Goal: Transaction & Acquisition: Purchase product/service

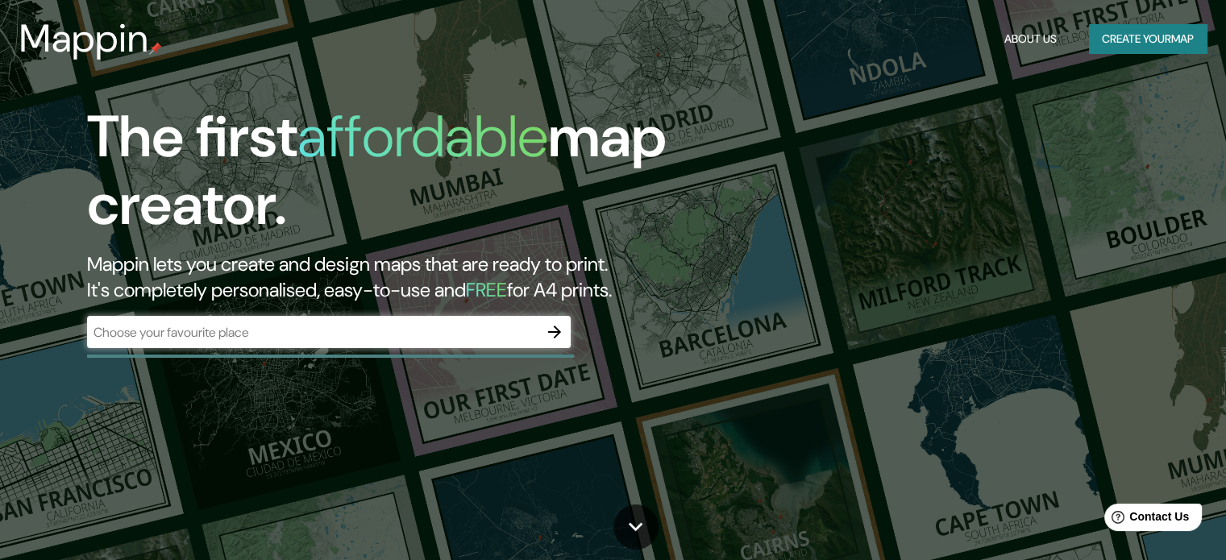
click at [533, 345] on div "​" at bounding box center [329, 332] width 484 height 32
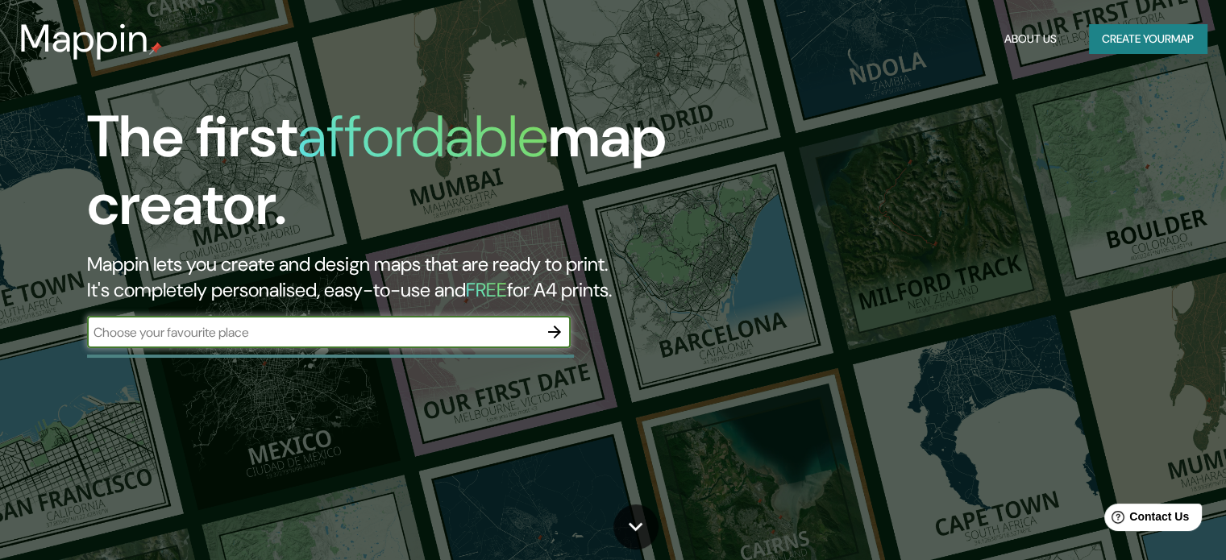
click at [397, 341] on div "​" at bounding box center [329, 332] width 484 height 32
type input "[GEOGRAPHIC_DATA]"
click at [552, 327] on icon "button" at bounding box center [554, 331] width 19 height 19
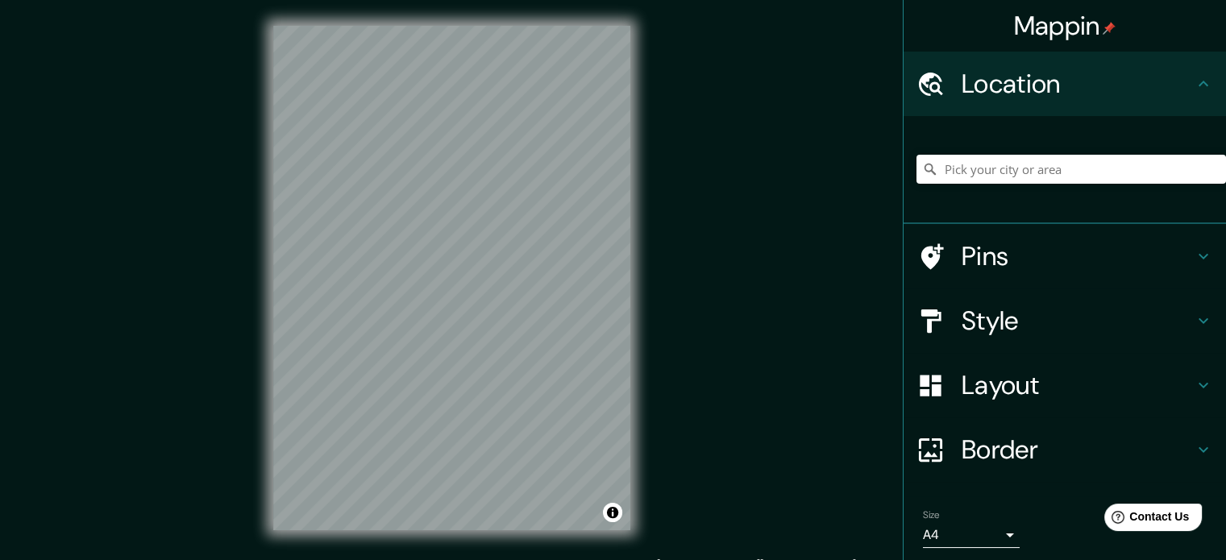
click at [1018, 289] on div "Style" at bounding box center [1064, 321] width 322 height 64
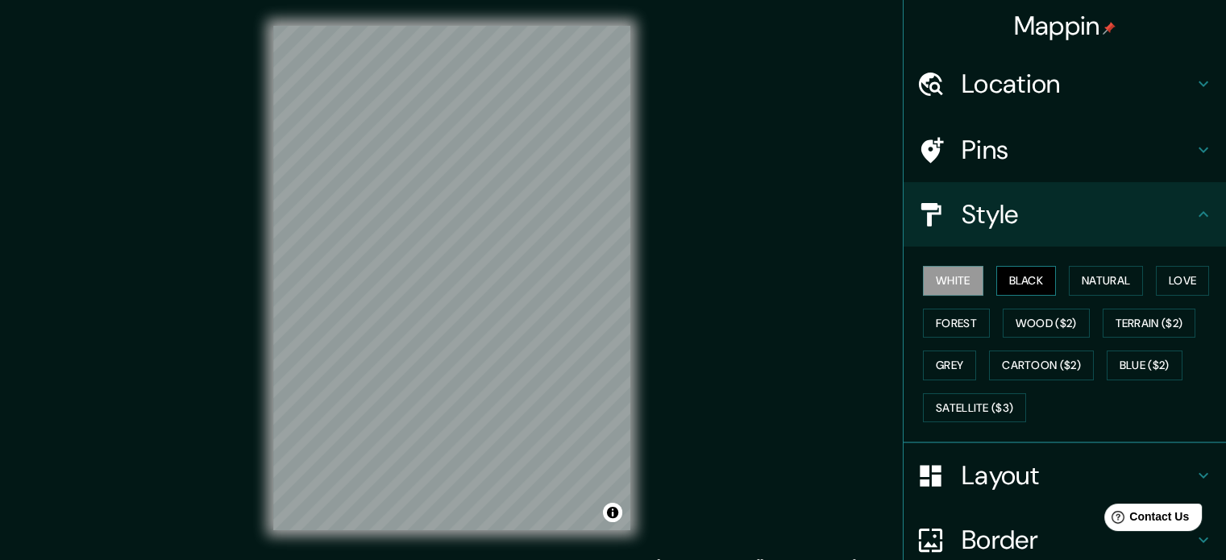
click at [1019, 284] on button "Black" at bounding box center [1026, 281] width 60 height 30
click at [935, 309] on button "Forest" at bounding box center [956, 324] width 67 height 30
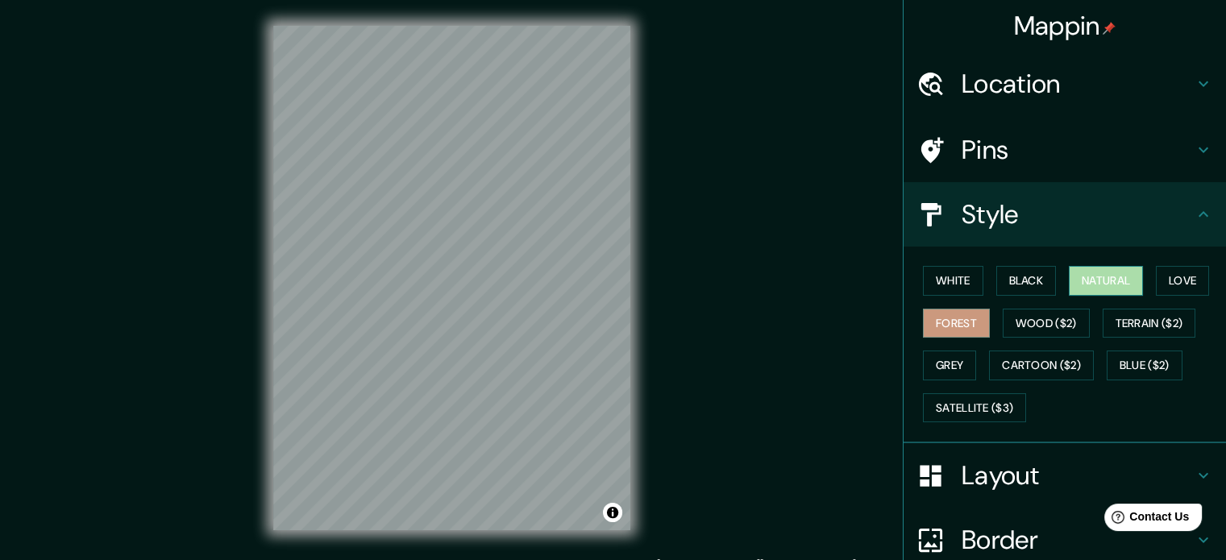
click at [1111, 279] on button "Natural" at bounding box center [1106, 281] width 74 height 30
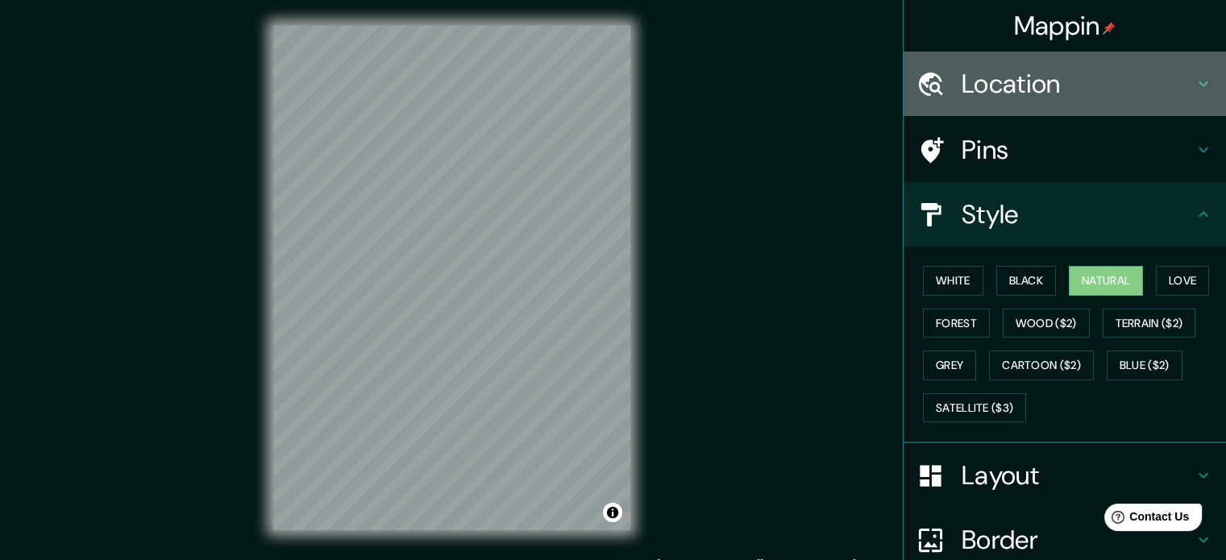
click at [1173, 76] on h4 "Location" at bounding box center [1078, 84] width 232 height 32
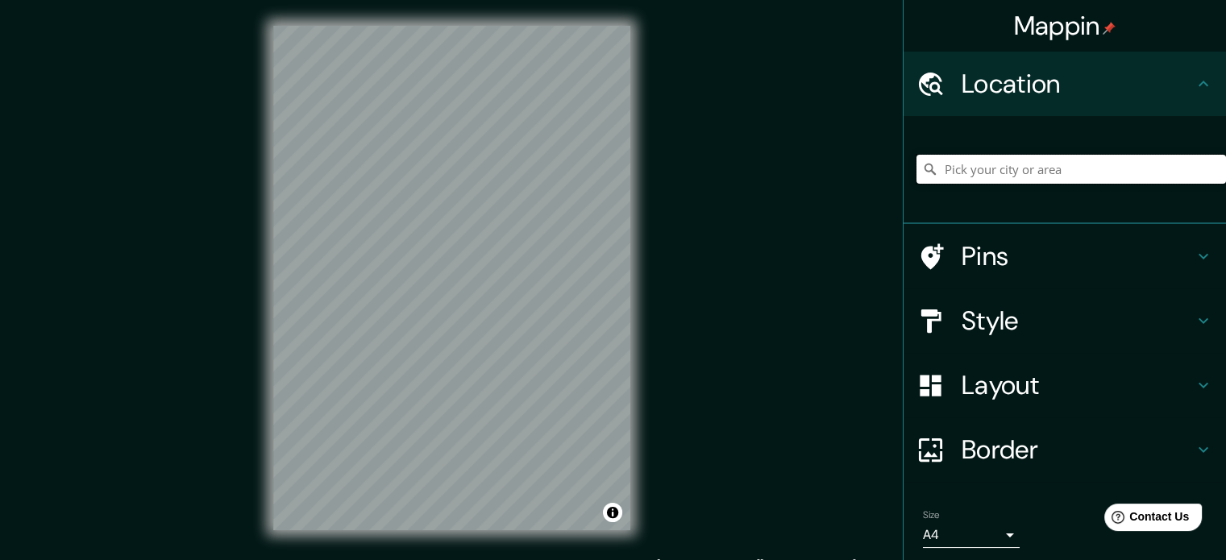
click at [1033, 160] on input "Pick your city or area" at bounding box center [1070, 169] width 309 height 29
paste input "13.847466, -88.850472"
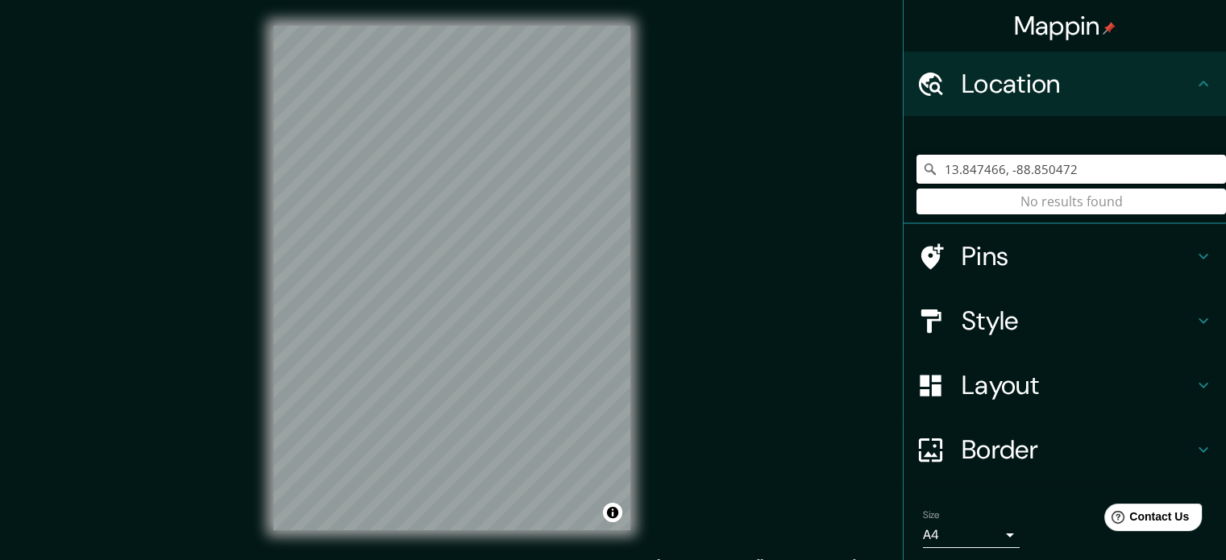
drag, startPoint x: 1061, startPoint y: 172, endPoint x: 915, endPoint y: 174, distance: 145.9
click at [916, 174] on div "13.847466, -88.850472 No results found" at bounding box center [1070, 169] width 309 height 29
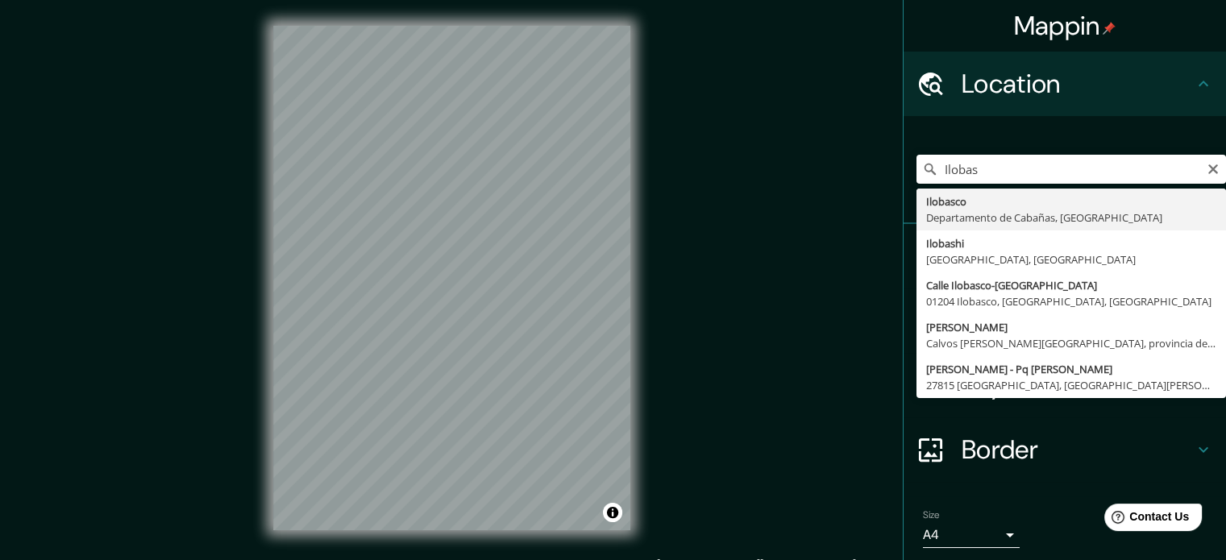
type input "Ilobasco, [GEOGRAPHIC_DATA], [GEOGRAPHIC_DATA]"
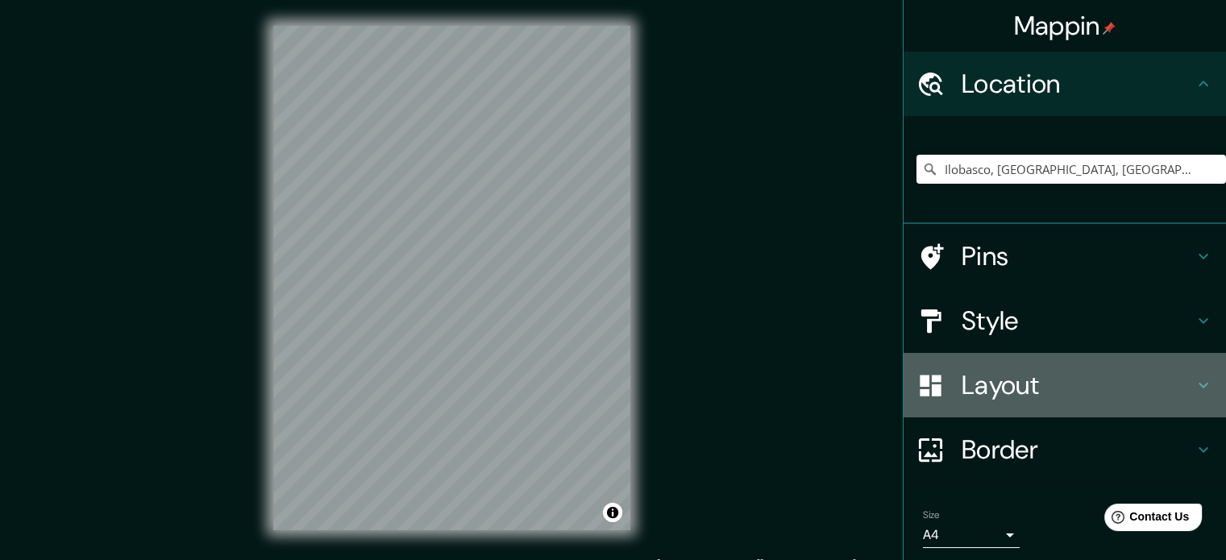
click at [983, 381] on h4 "Layout" at bounding box center [1078, 385] width 232 height 32
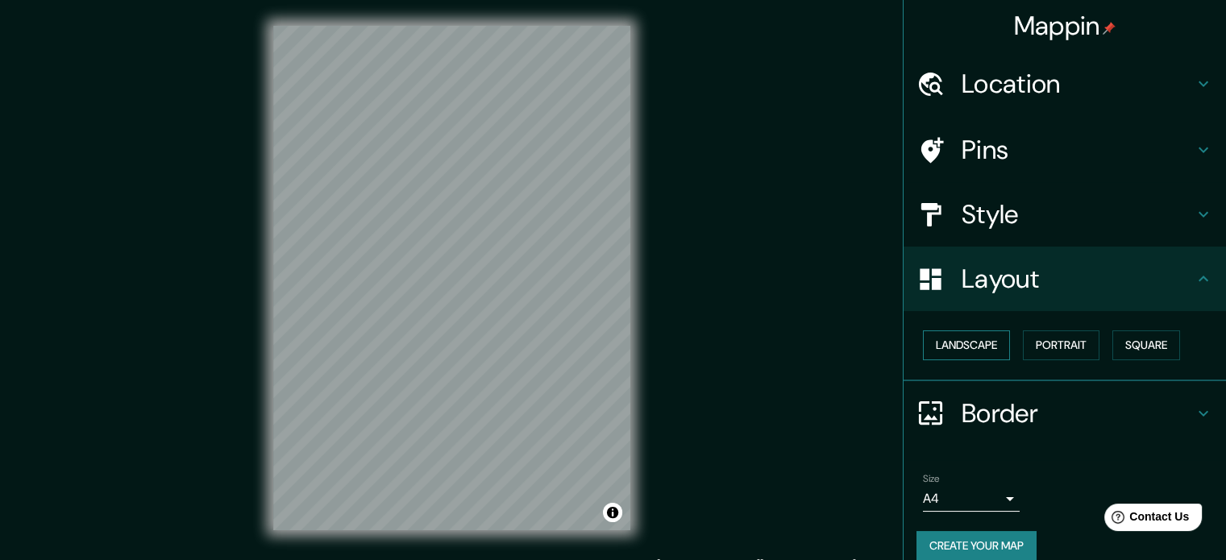
click at [971, 342] on button "Landscape" at bounding box center [966, 345] width 87 height 30
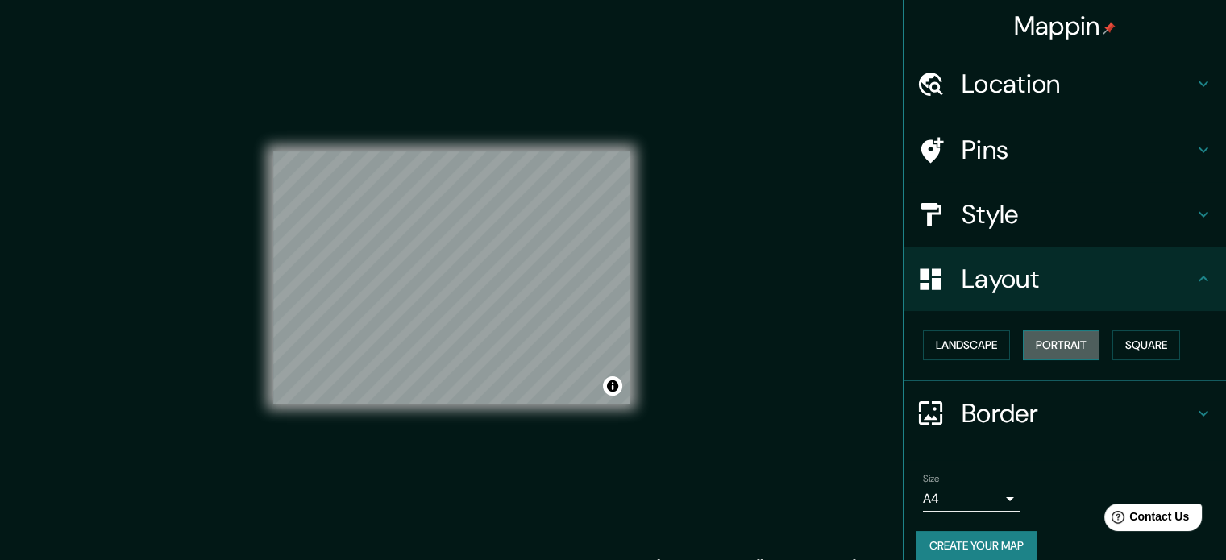
click at [1041, 342] on button "Portrait" at bounding box center [1061, 345] width 77 height 30
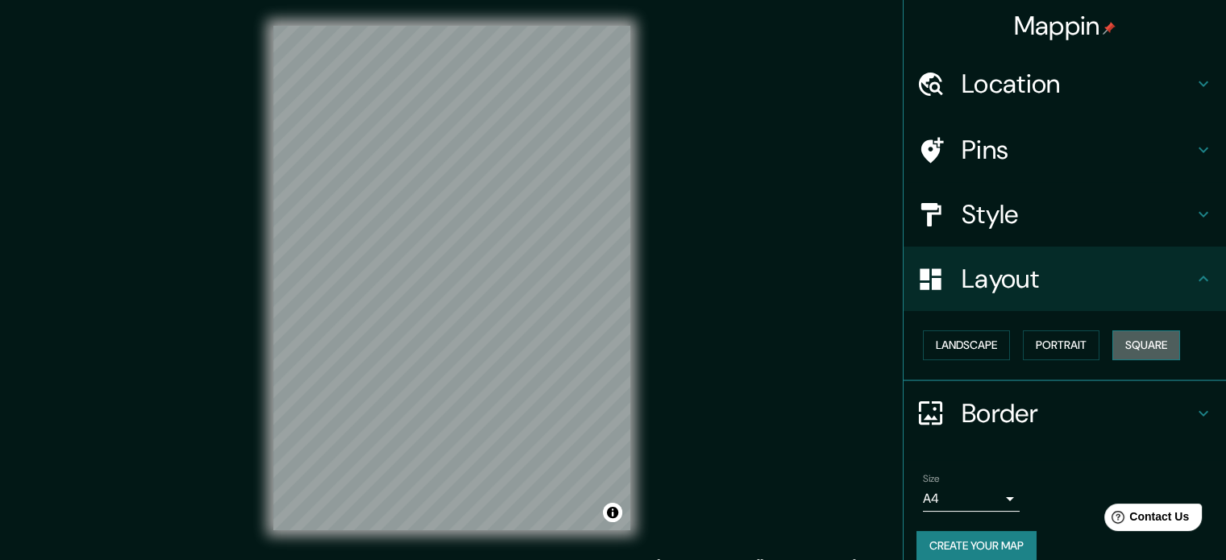
click at [1125, 339] on button "Square" at bounding box center [1146, 345] width 68 height 30
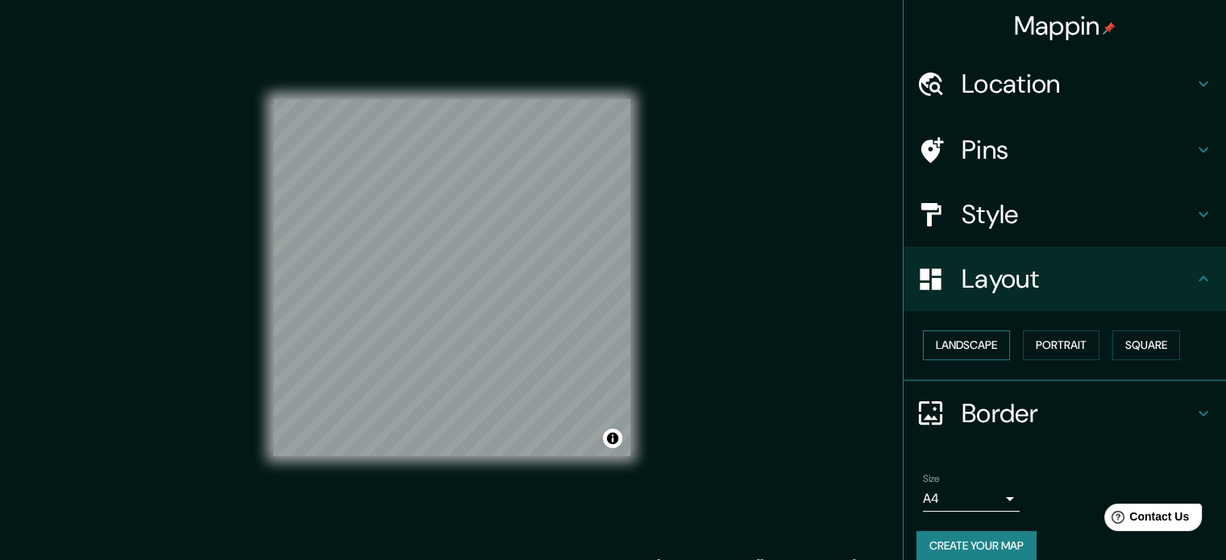
click at [971, 347] on button "Landscape" at bounding box center [966, 345] width 87 height 30
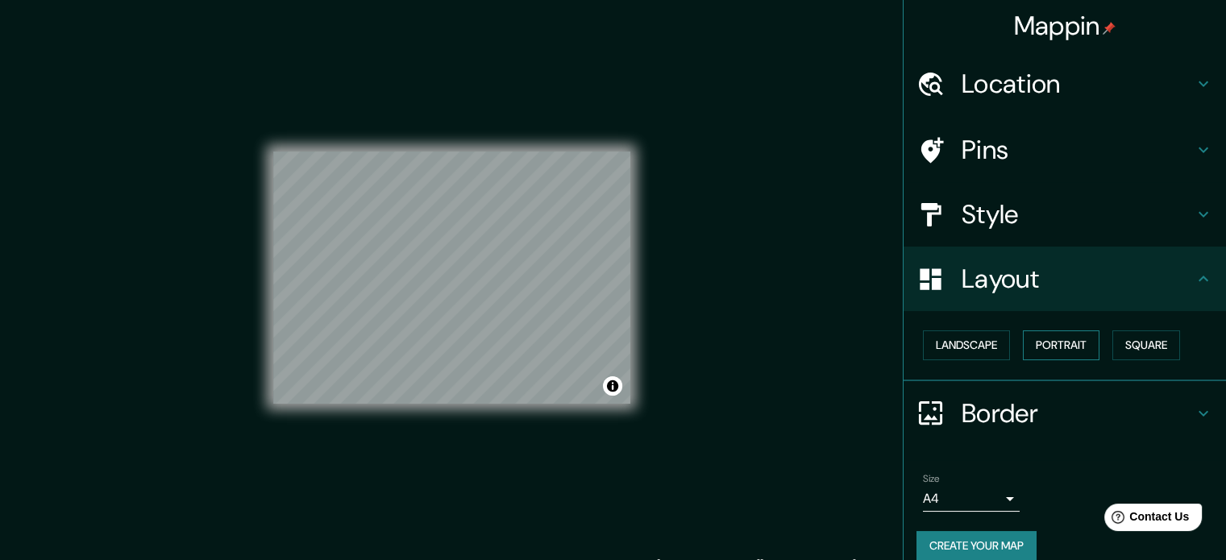
click at [1080, 343] on button "Portrait" at bounding box center [1061, 345] width 77 height 30
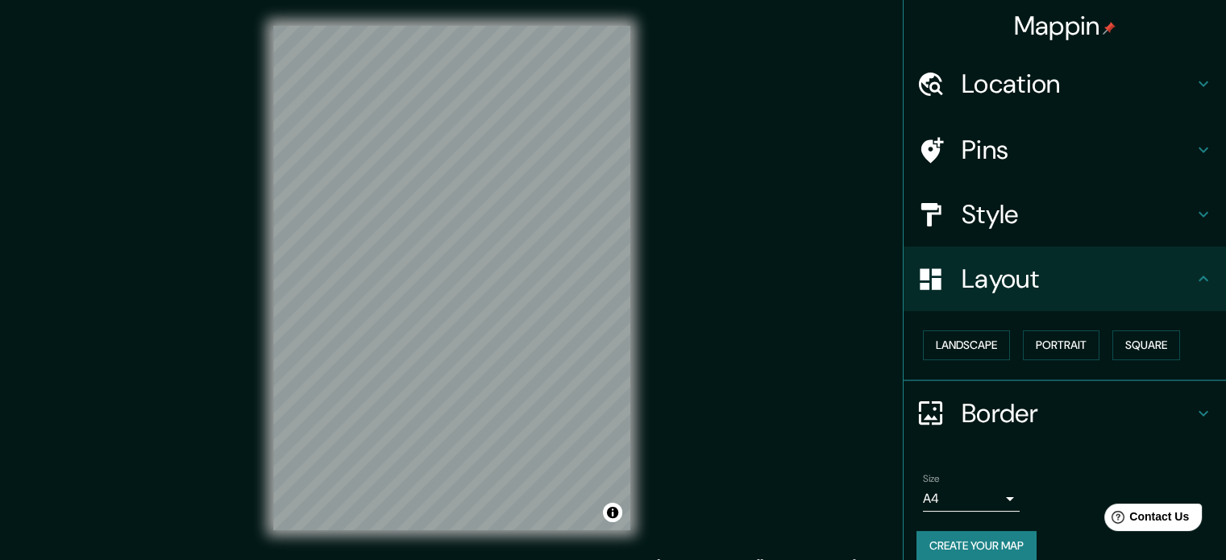
click at [1124, 325] on div "Landscape [GEOGRAPHIC_DATA]" at bounding box center [1070, 345] width 309 height 43
click at [1122, 340] on button "Square" at bounding box center [1146, 345] width 68 height 30
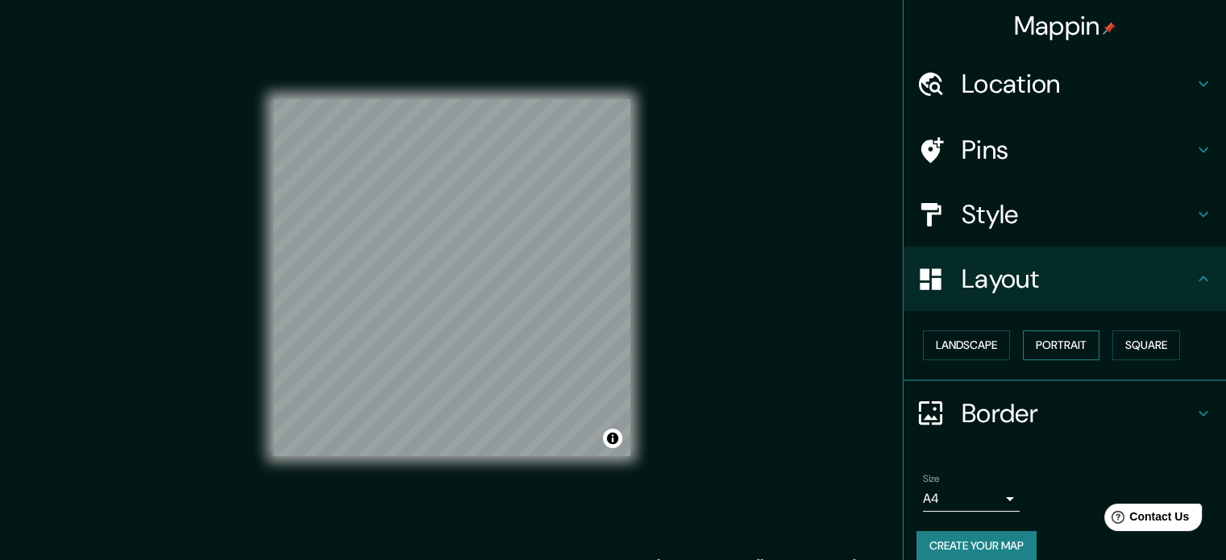
click at [1046, 351] on button "Portrait" at bounding box center [1061, 345] width 77 height 30
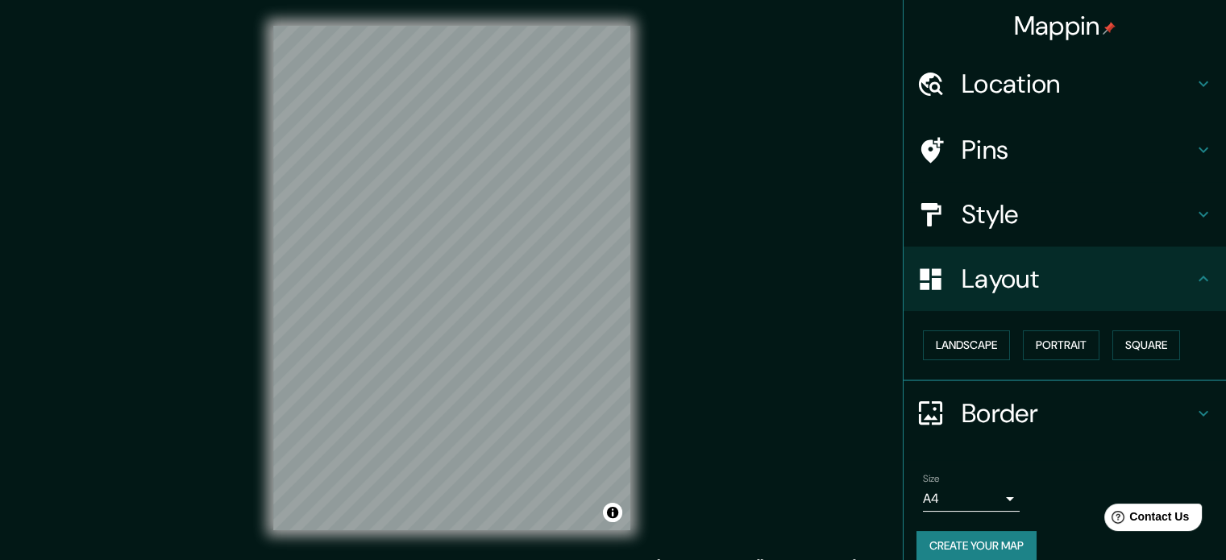
click at [1000, 414] on h4 "Border" at bounding box center [1078, 413] width 232 height 32
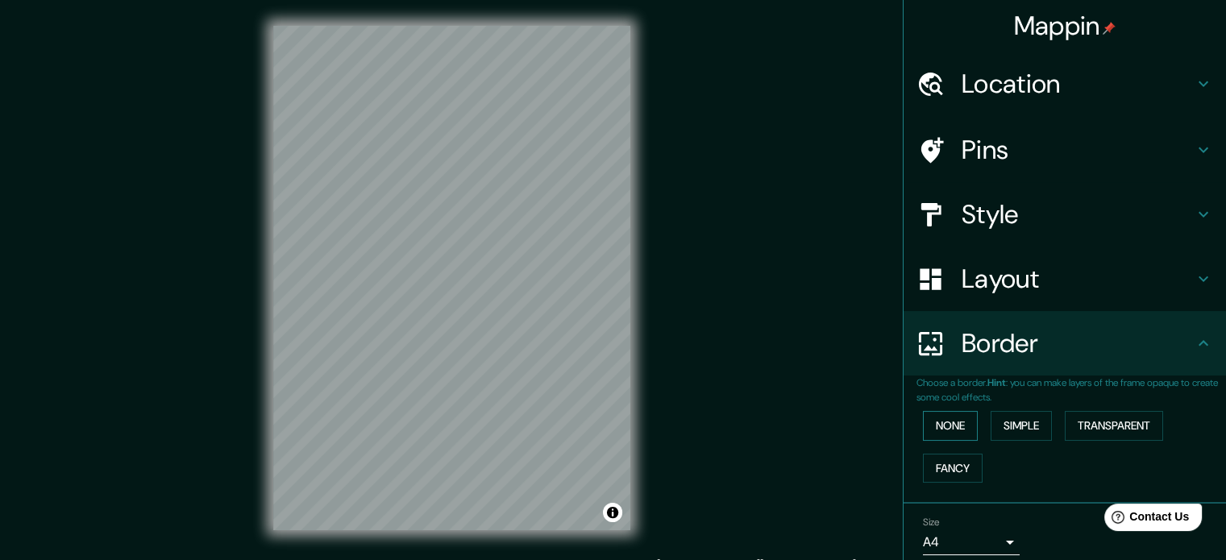
click at [947, 433] on button "None" at bounding box center [950, 426] width 55 height 30
click at [1019, 428] on button "Simple" at bounding box center [1021, 426] width 61 height 30
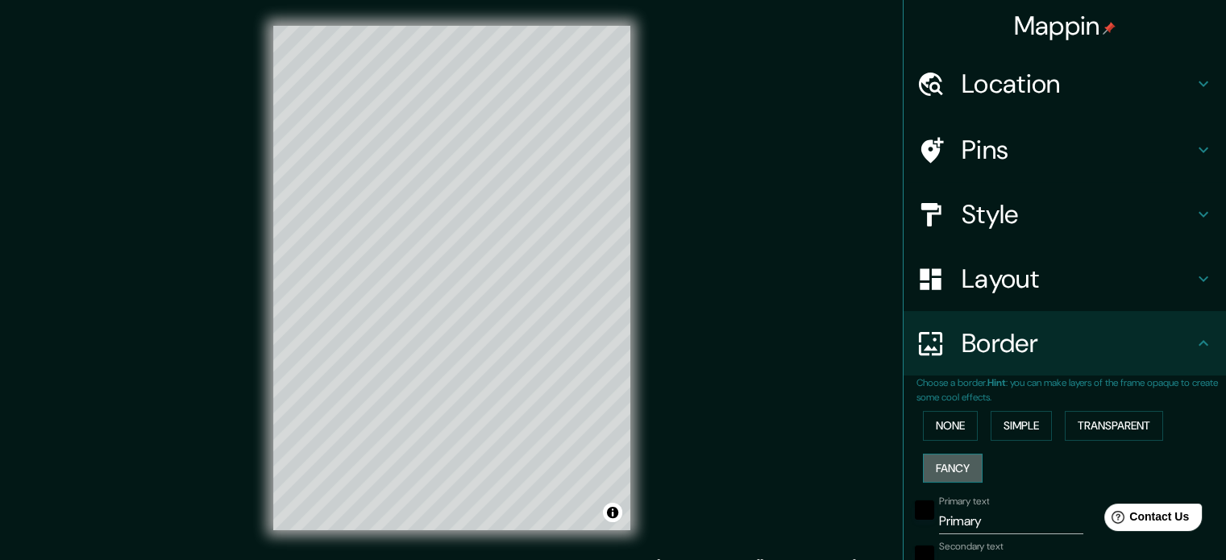
click at [945, 471] on button "Fancy" at bounding box center [953, 469] width 60 height 30
click at [1111, 427] on button "Transparent" at bounding box center [1114, 426] width 98 height 30
click at [938, 431] on button "None" at bounding box center [950, 426] width 55 height 30
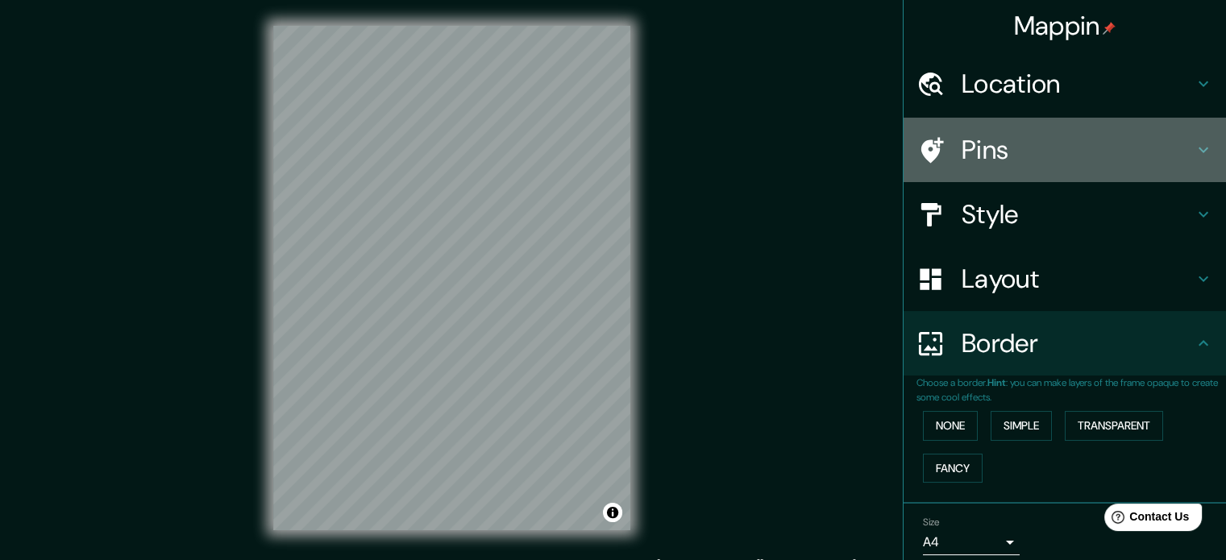
click at [1003, 152] on h4 "Pins" at bounding box center [1078, 150] width 232 height 32
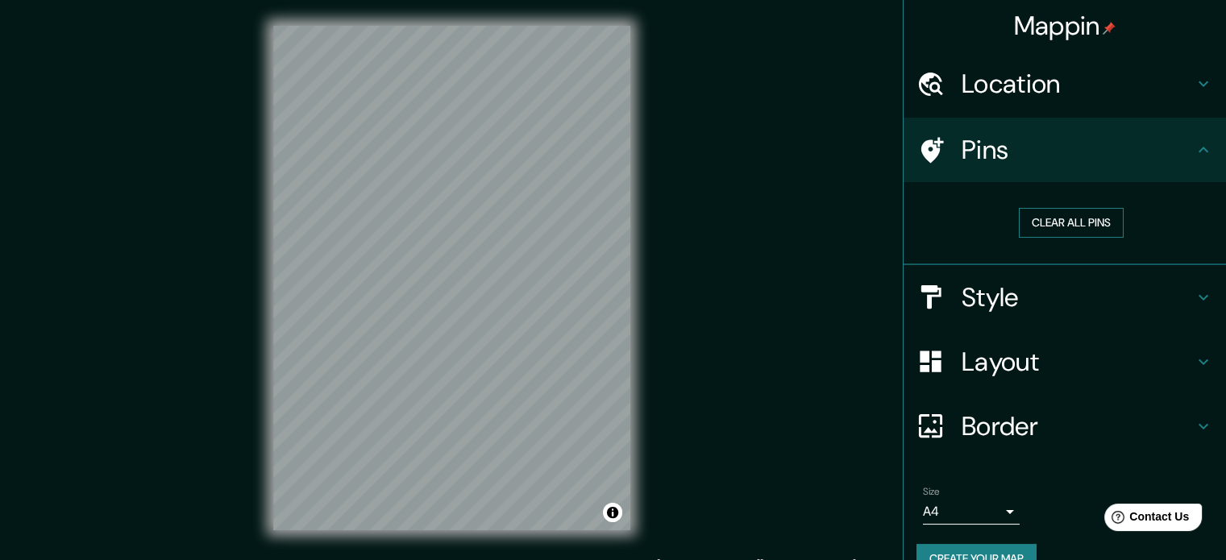
click at [1042, 222] on button "Clear all pins" at bounding box center [1071, 223] width 105 height 30
click at [1037, 221] on button "Clear all pins" at bounding box center [1071, 223] width 105 height 30
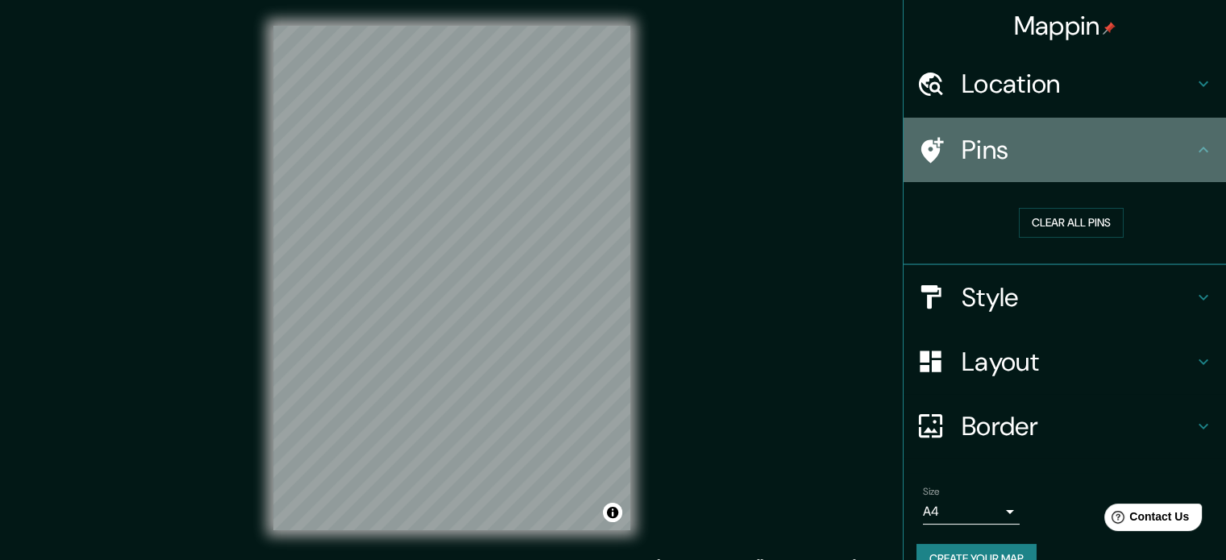
click at [1063, 167] on div "Pins" at bounding box center [1064, 150] width 322 height 64
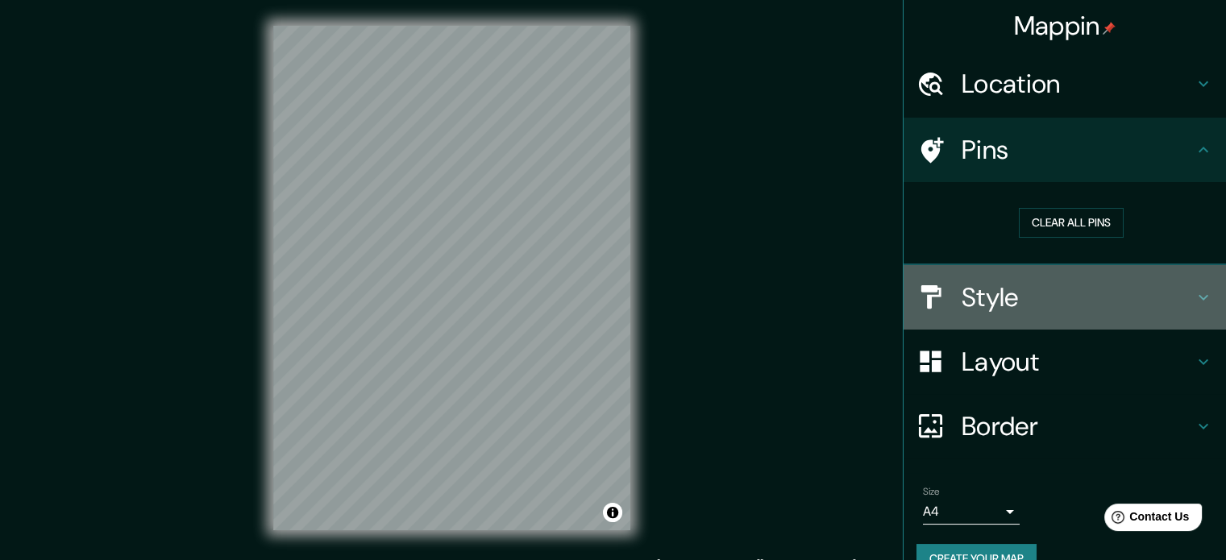
click at [988, 297] on h4 "Style" at bounding box center [1078, 297] width 232 height 32
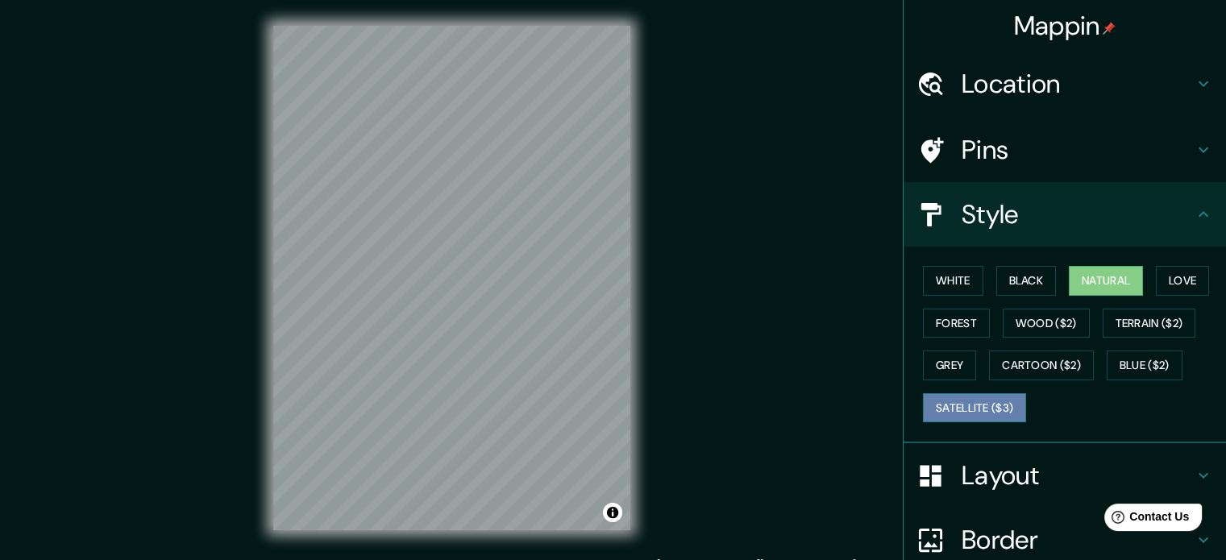
click at [956, 397] on button "Satellite ($3)" at bounding box center [974, 408] width 103 height 30
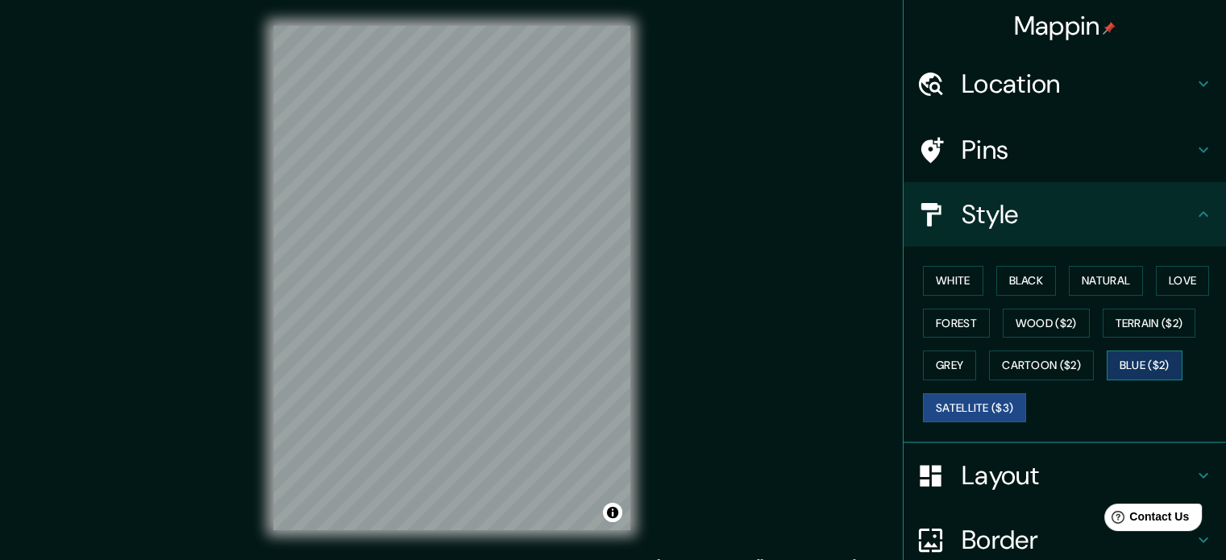
click at [1129, 360] on button "Blue ($2)" at bounding box center [1145, 366] width 76 height 30
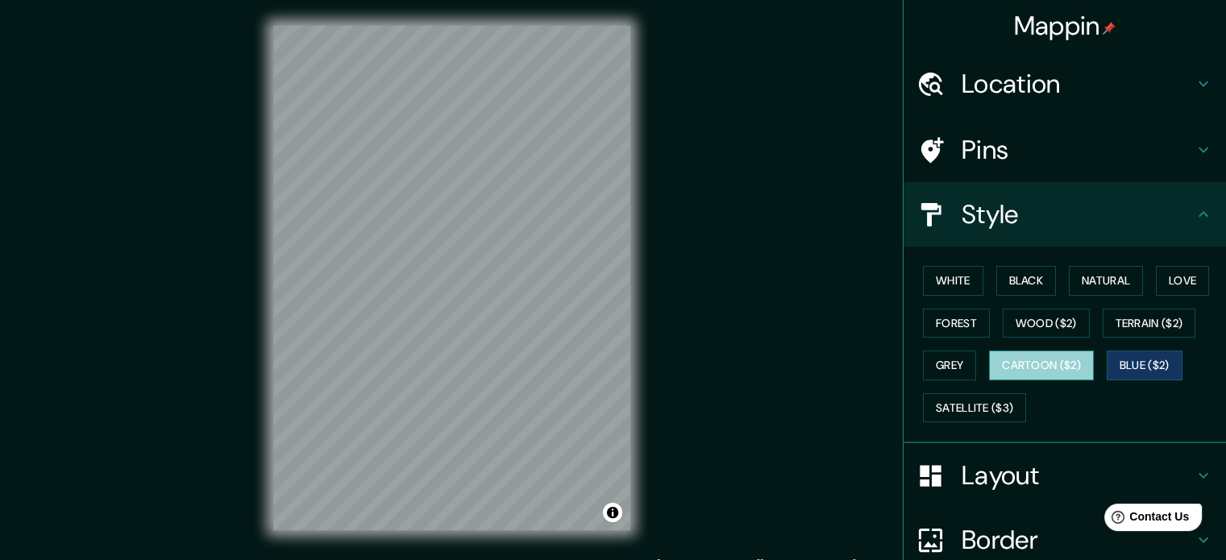
click at [1022, 358] on button "Cartoon ($2)" at bounding box center [1041, 366] width 105 height 30
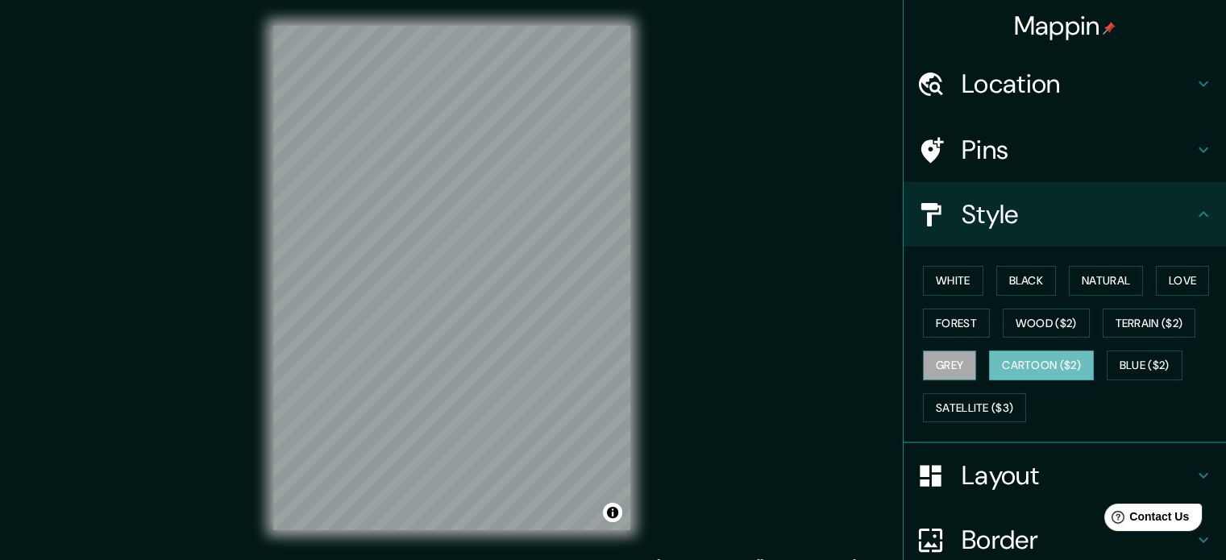
click at [937, 366] on button "Grey" at bounding box center [949, 366] width 53 height 30
click at [1165, 326] on button "Terrain ($2)" at bounding box center [1149, 324] width 93 height 30
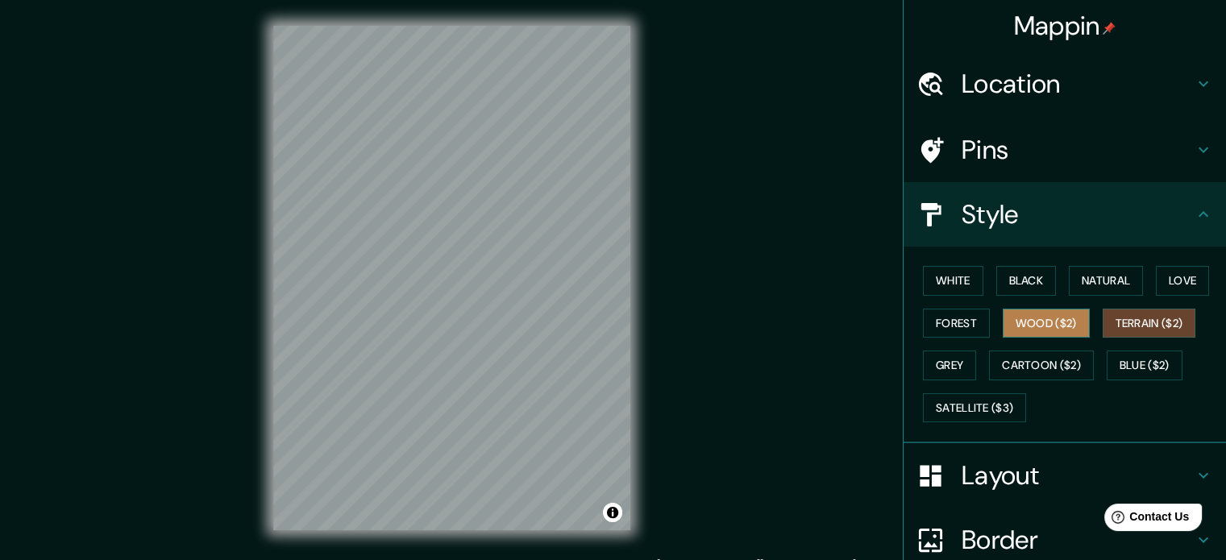
click at [1049, 334] on button "Wood ($2)" at bounding box center [1046, 324] width 87 height 30
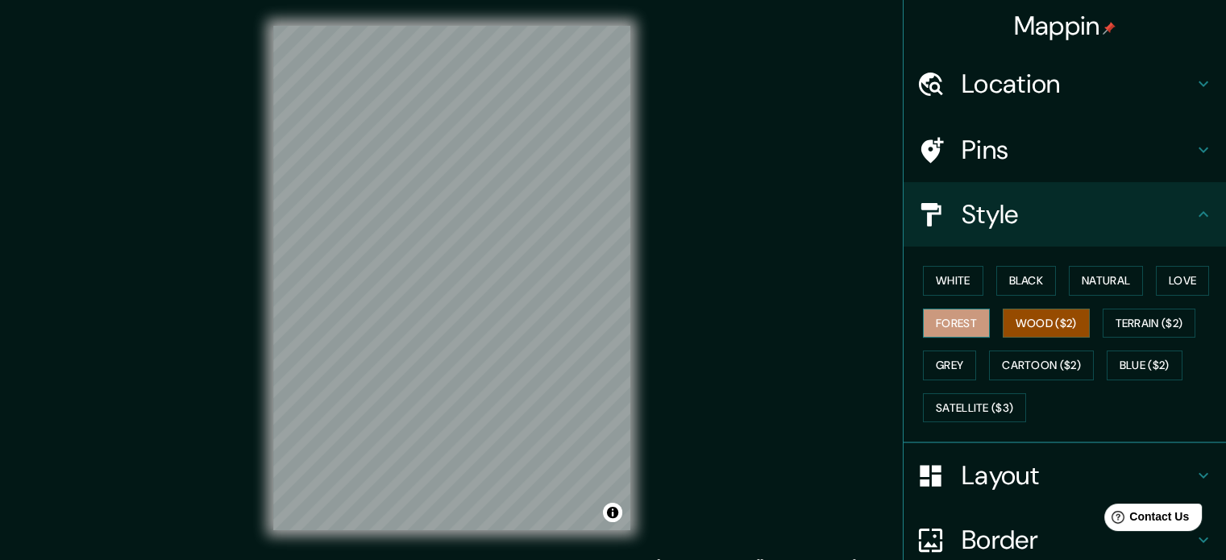
click at [949, 323] on button "Forest" at bounding box center [956, 324] width 67 height 30
click at [1157, 274] on button "Love" at bounding box center [1182, 281] width 53 height 30
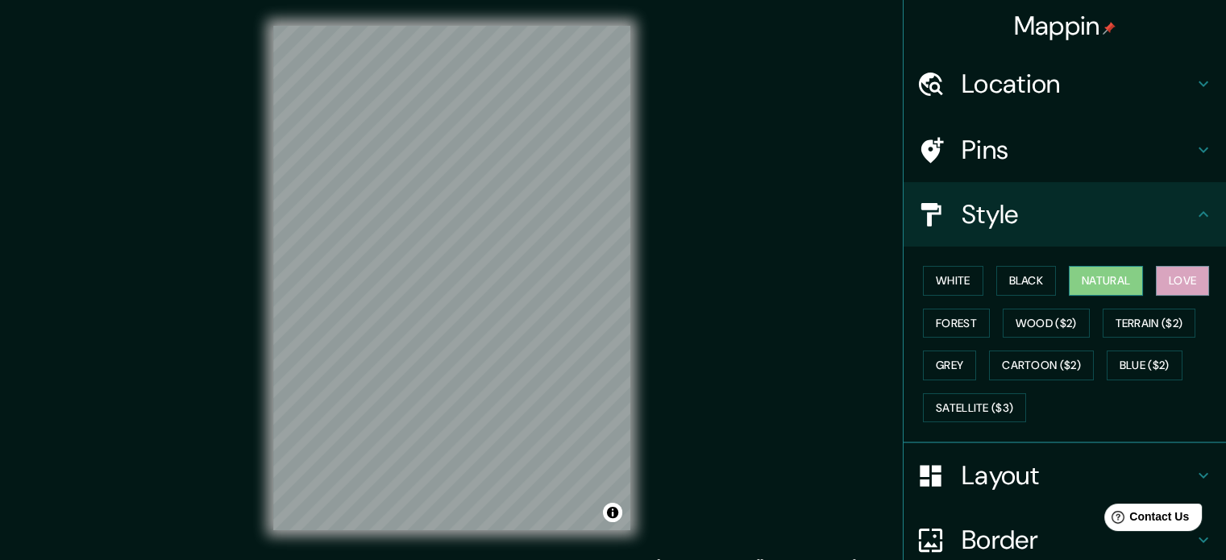
click at [1069, 267] on button "Natural" at bounding box center [1106, 281] width 74 height 30
click at [1027, 275] on button "Black" at bounding box center [1026, 281] width 60 height 30
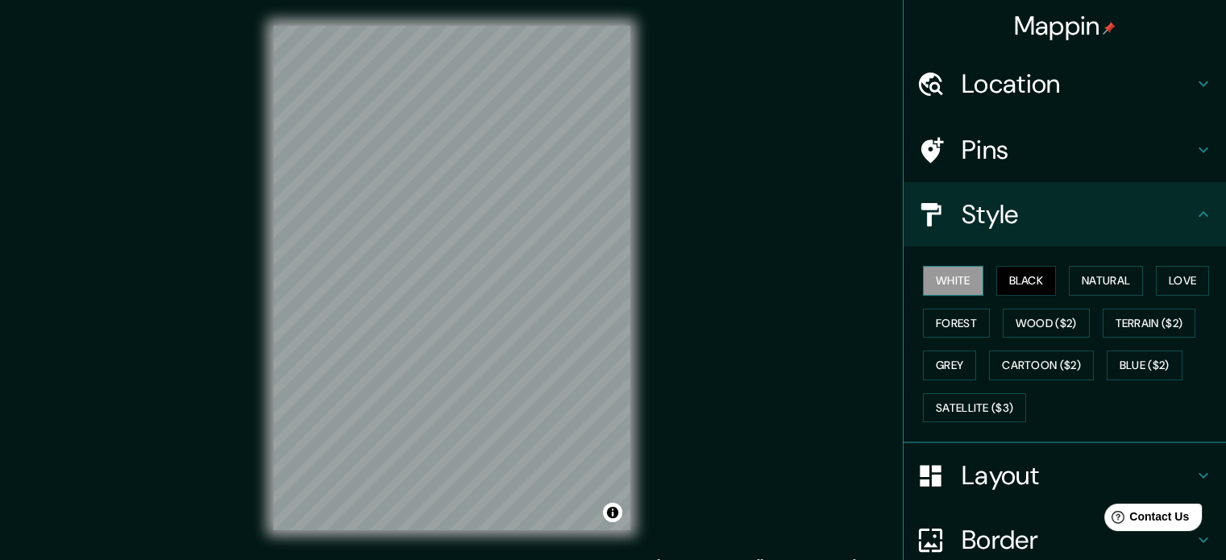
click at [941, 277] on button "White" at bounding box center [953, 281] width 60 height 30
click at [1193, 280] on button "Love" at bounding box center [1182, 281] width 53 height 30
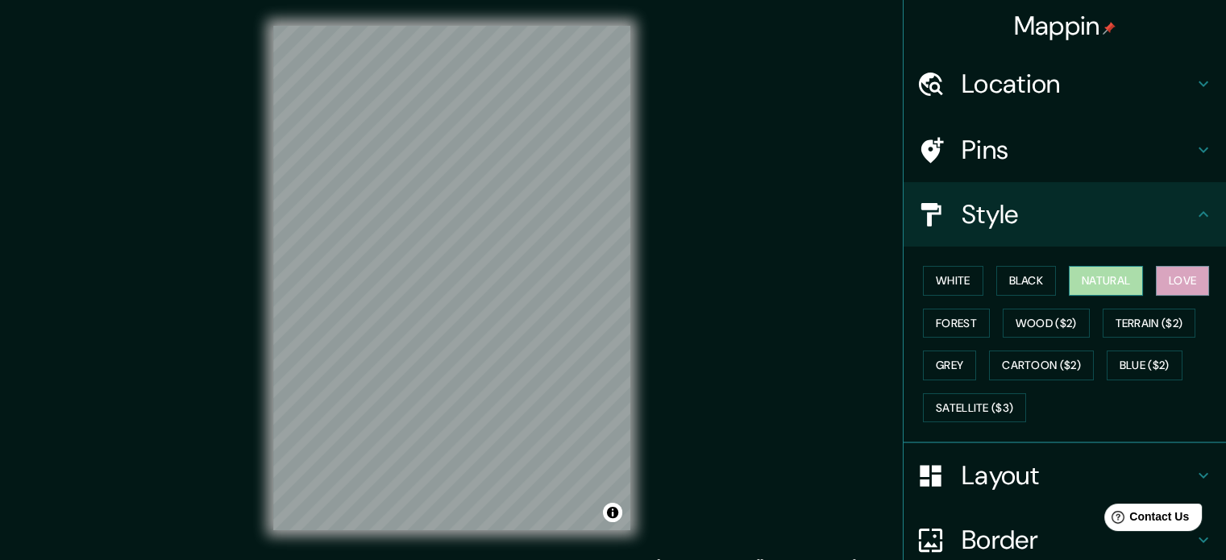
click at [1110, 271] on button "Natural" at bounding box center [1106, 281] width 74 height 30
click at [925, 322] on button "Forest" at bounding box center [956, 324] width 67 height 30
click at [1094, 283] on button "Natural" at bounding box center [1106, 281] width 74 height 30
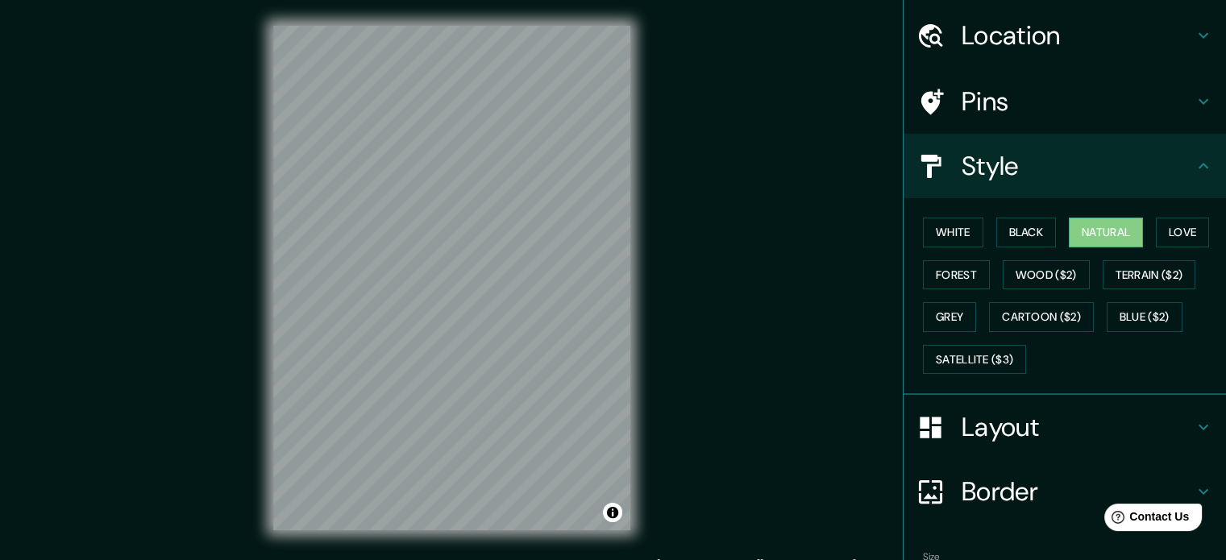
scroll to position [143, 0]
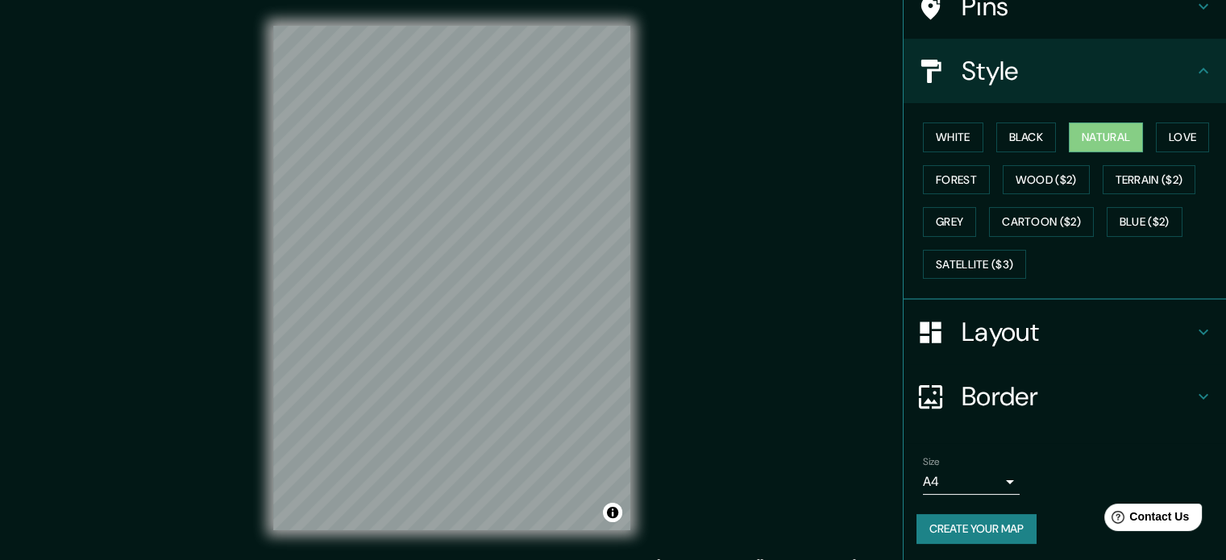
click at [938, 469] on body "Mappin Location [GEOGRAPHIC_DATA], [GEOGRAPHIC_DATA], [GEOGRAPHIC_DATA] Pins St…" at bounding box center [613, 280] width 1226 height 560
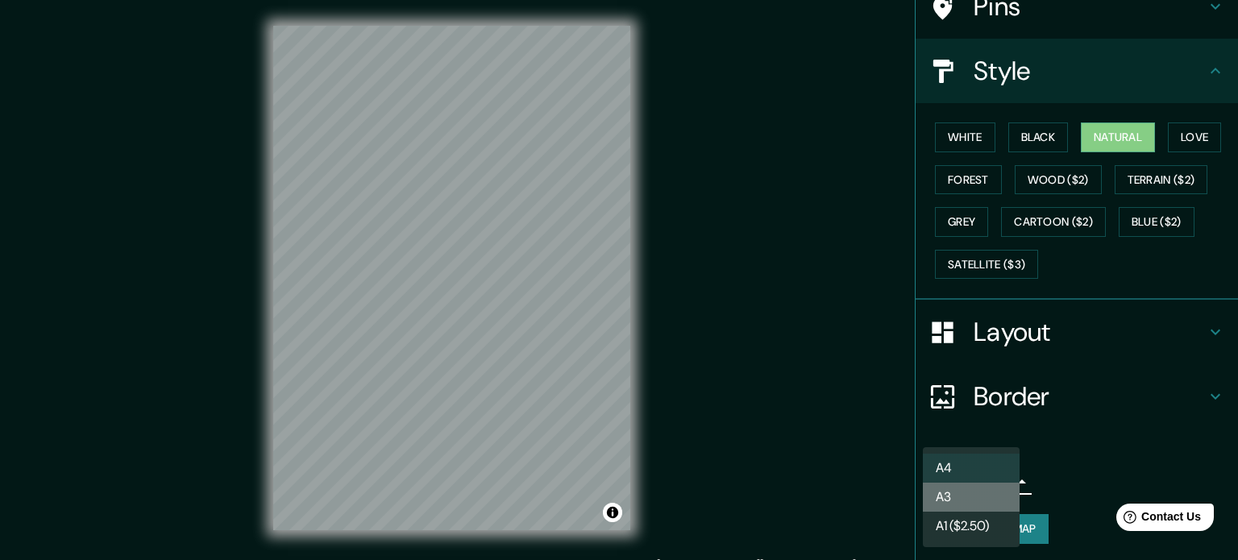
click at [966, 497] on li "A3" at bounding box center [971, 497] width 97 height 29
type input "a4"
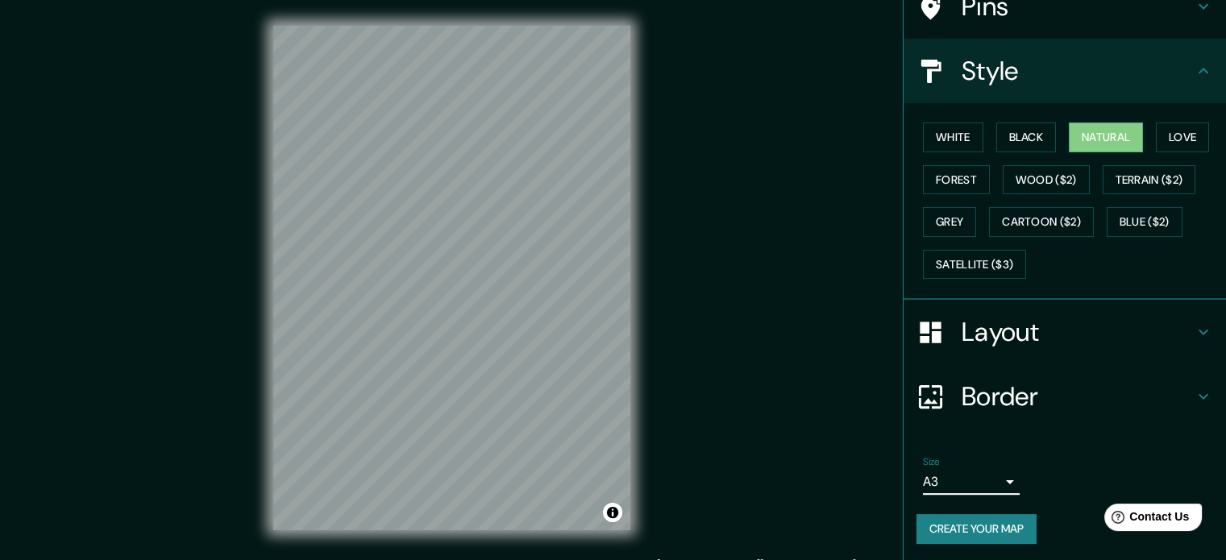
click at [964, 514] on button "Create your map" at bounding box center [976, 529] width 120 height 30
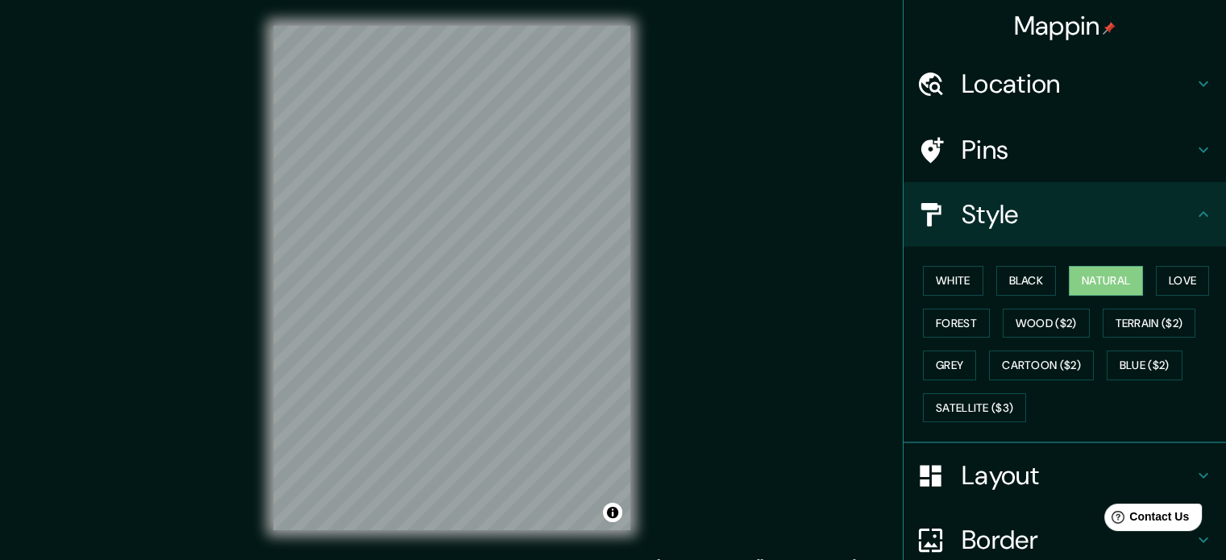
click at [1023, 68] on h4 "Location" at bounding box center [1078, 84] width 232 height 32
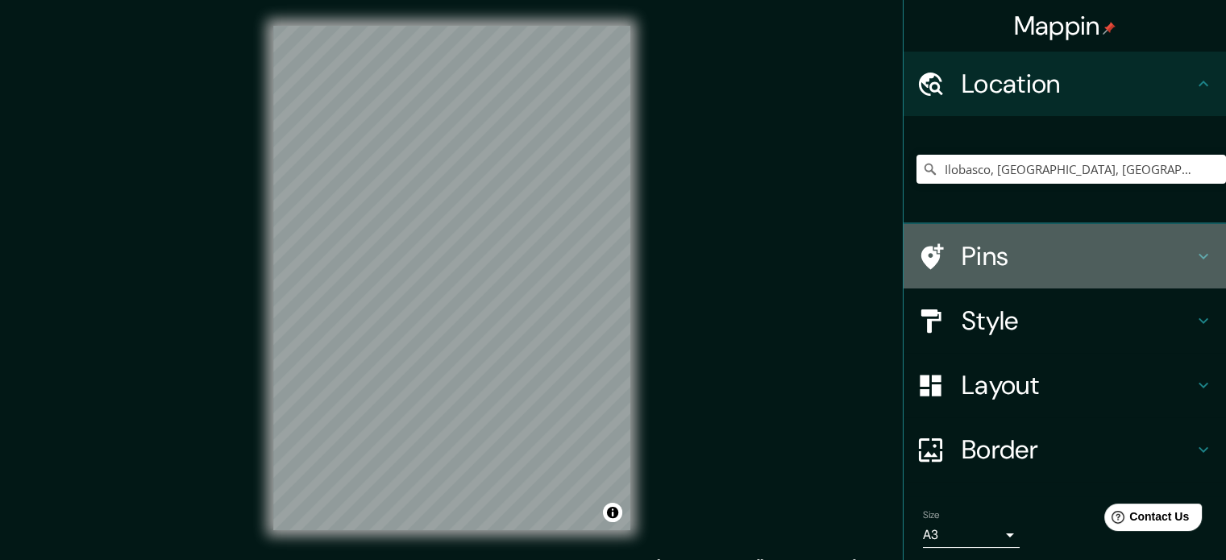
click at [962, 251] on h4 "Pins" at bounding box center [1078, 256] width 232 height 32
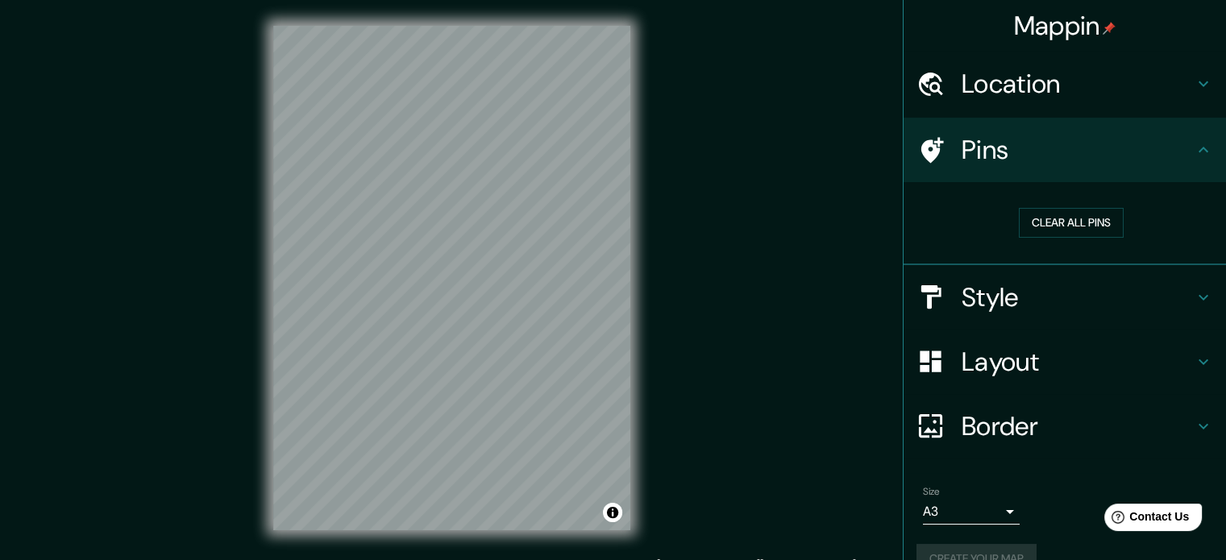
click at [1058, 206] on div "Clear all pins" at bounding box center [1070, 223] width 309 height 56
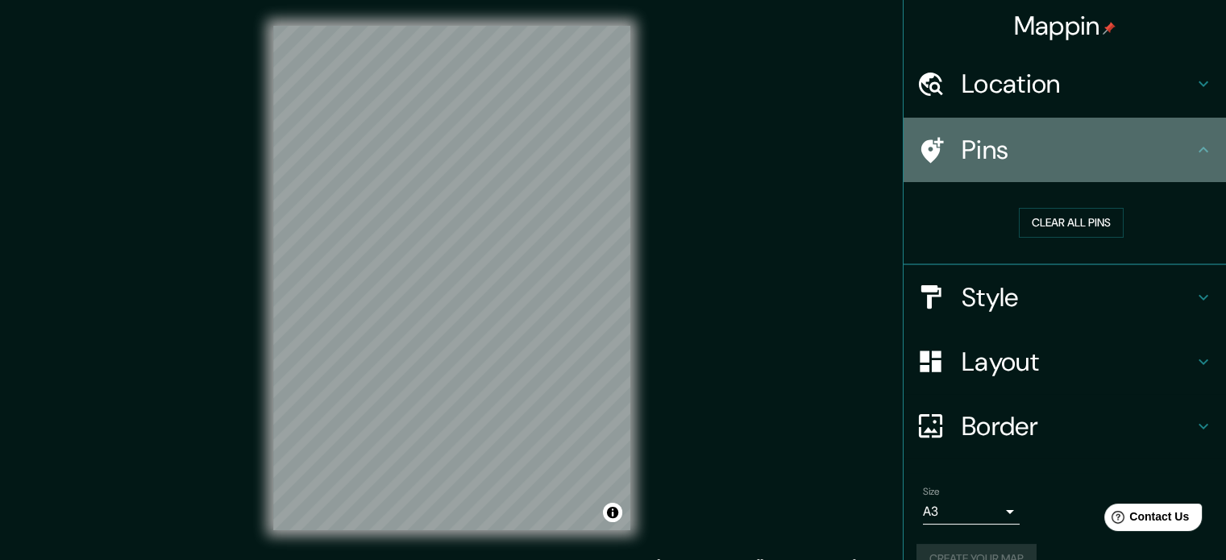
click at [919, 147] on icon at bounding box center [930, 150] width 28 height 28
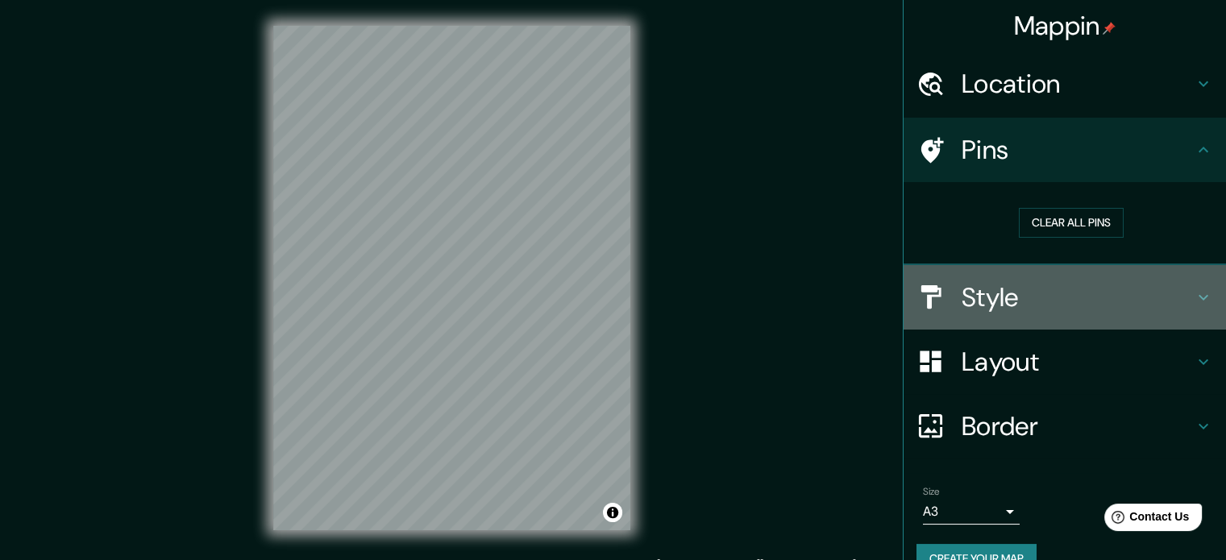
click at [962, 298] on h4 "Style" at bounding box center [1078, 297] width 232 height 32
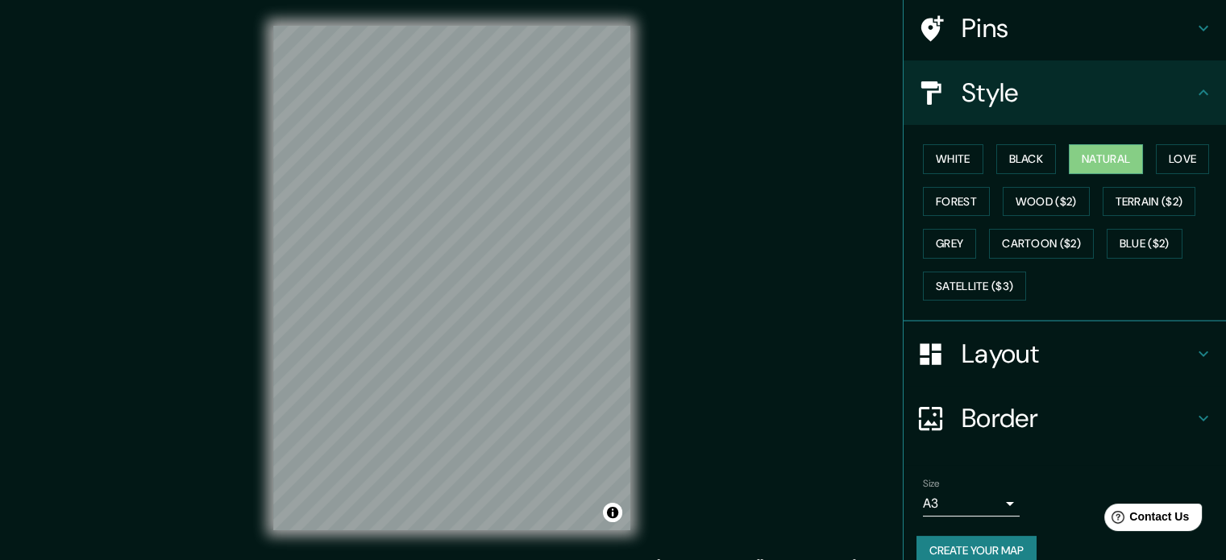
scroll to position [143, 0]
